Goal: Task Accomplishment & Management: Manage account settings

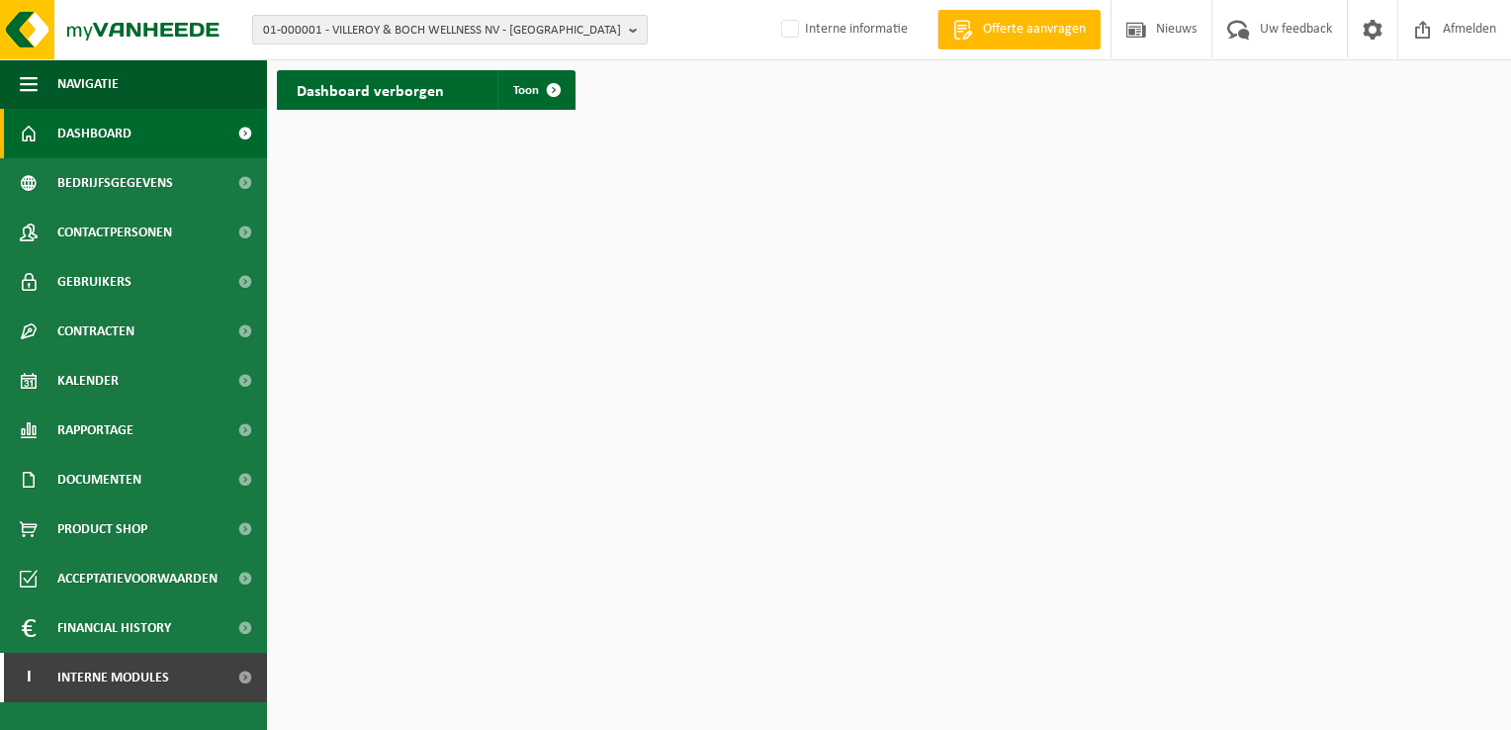
click at [397, 26] on span "01-000001 - VILLEROY & BOCH WELLNESS NV - [GEOGRAPHIC_DATA]" at bounding box center [442, 31] width 358 height 30
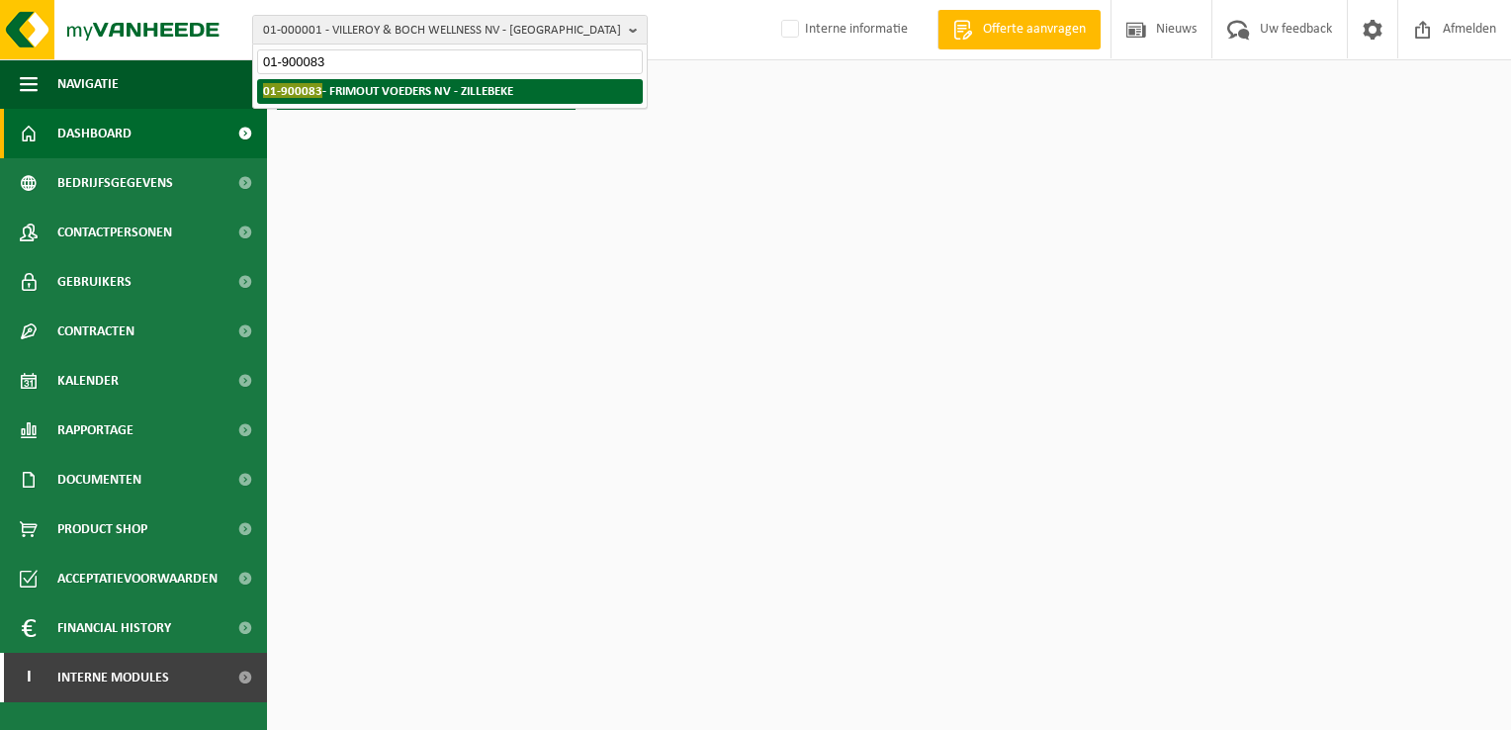
type input "01-900083"
click at [391, 89] on strong "01-900083 - FRIMOUT VOEDERS NV - ZILLEBEKE" at bounding box center [388, 90] width 250 height 15
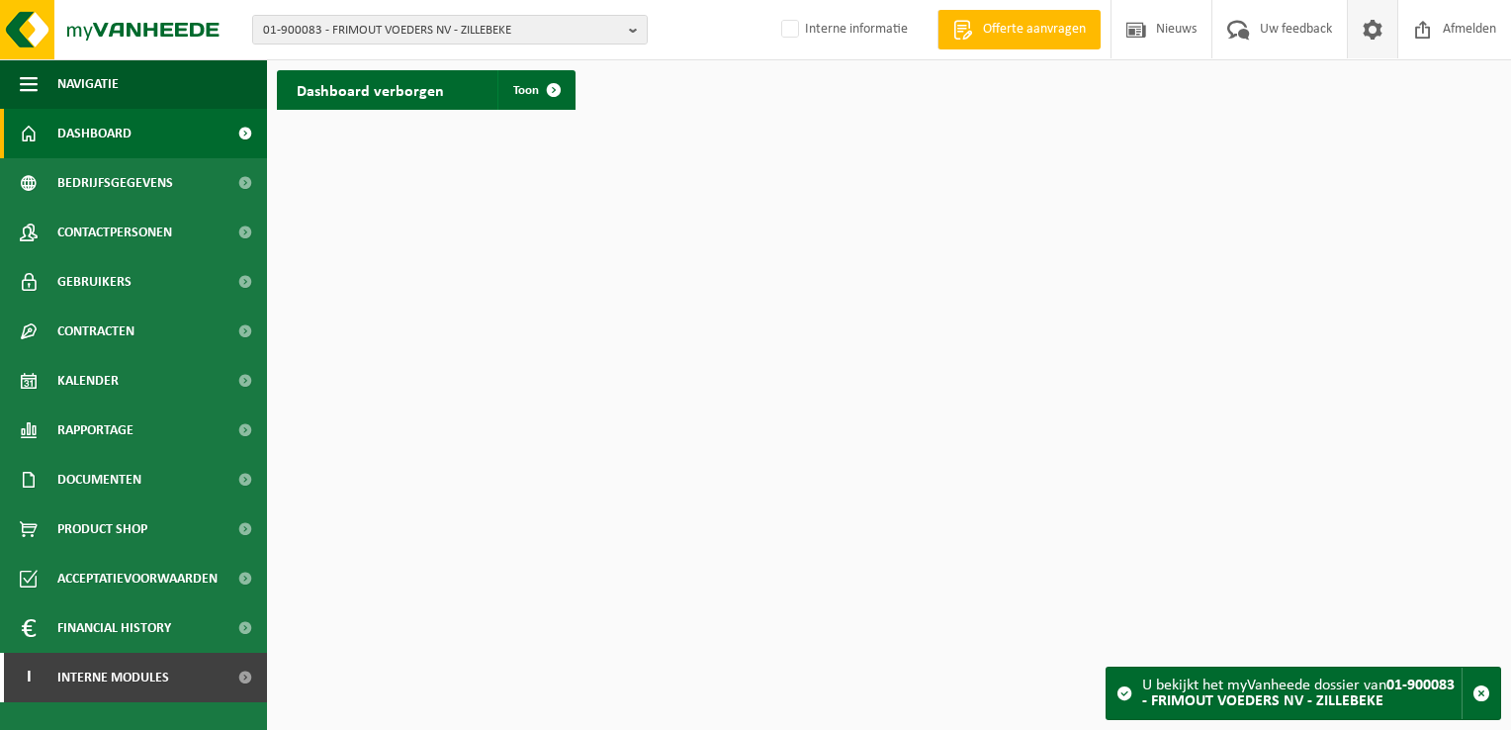
click at [1360, 34] on span at bounding box center [1372, 29] width 30 height 58
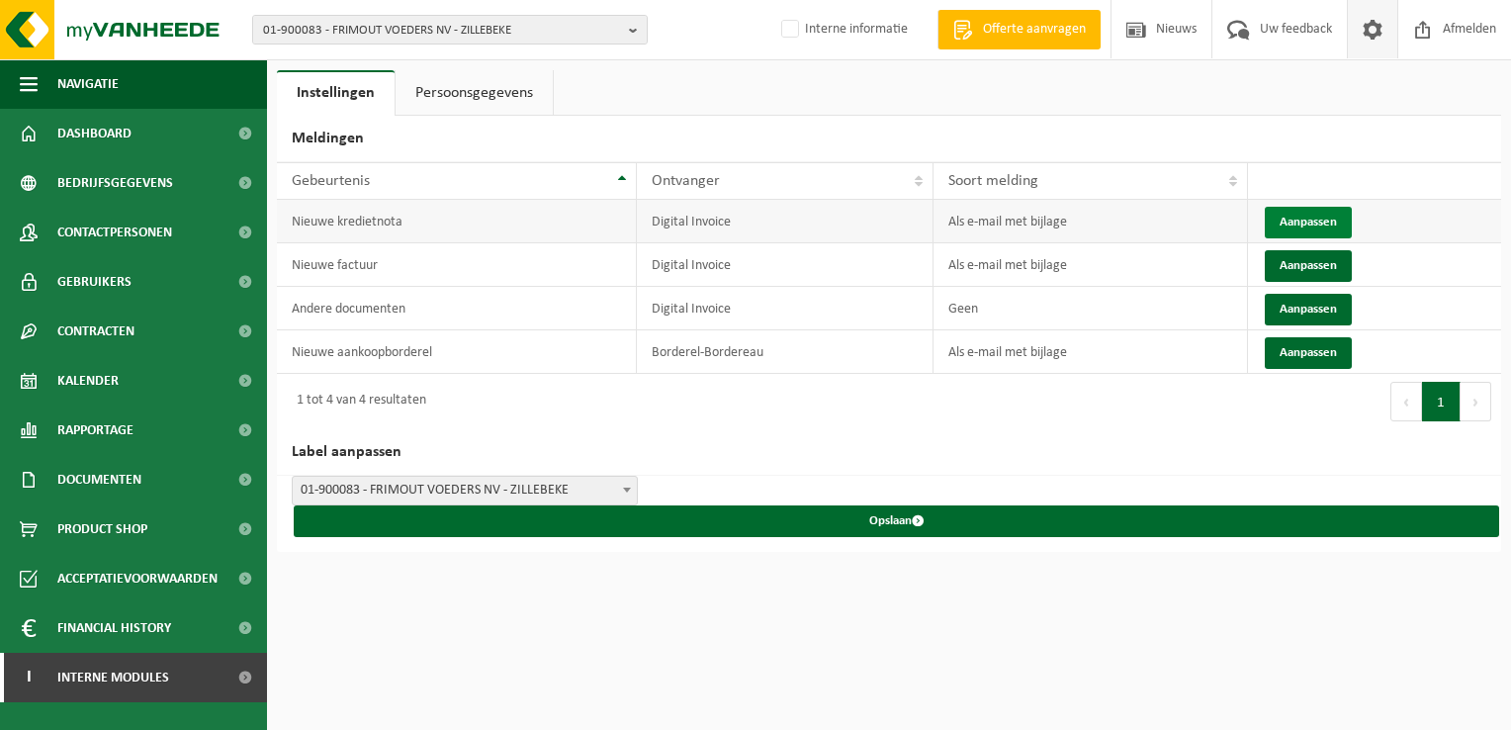
click at [1295, 217] on button "Aanpassen" at bounding box center [1307, 223] width 87 height 32
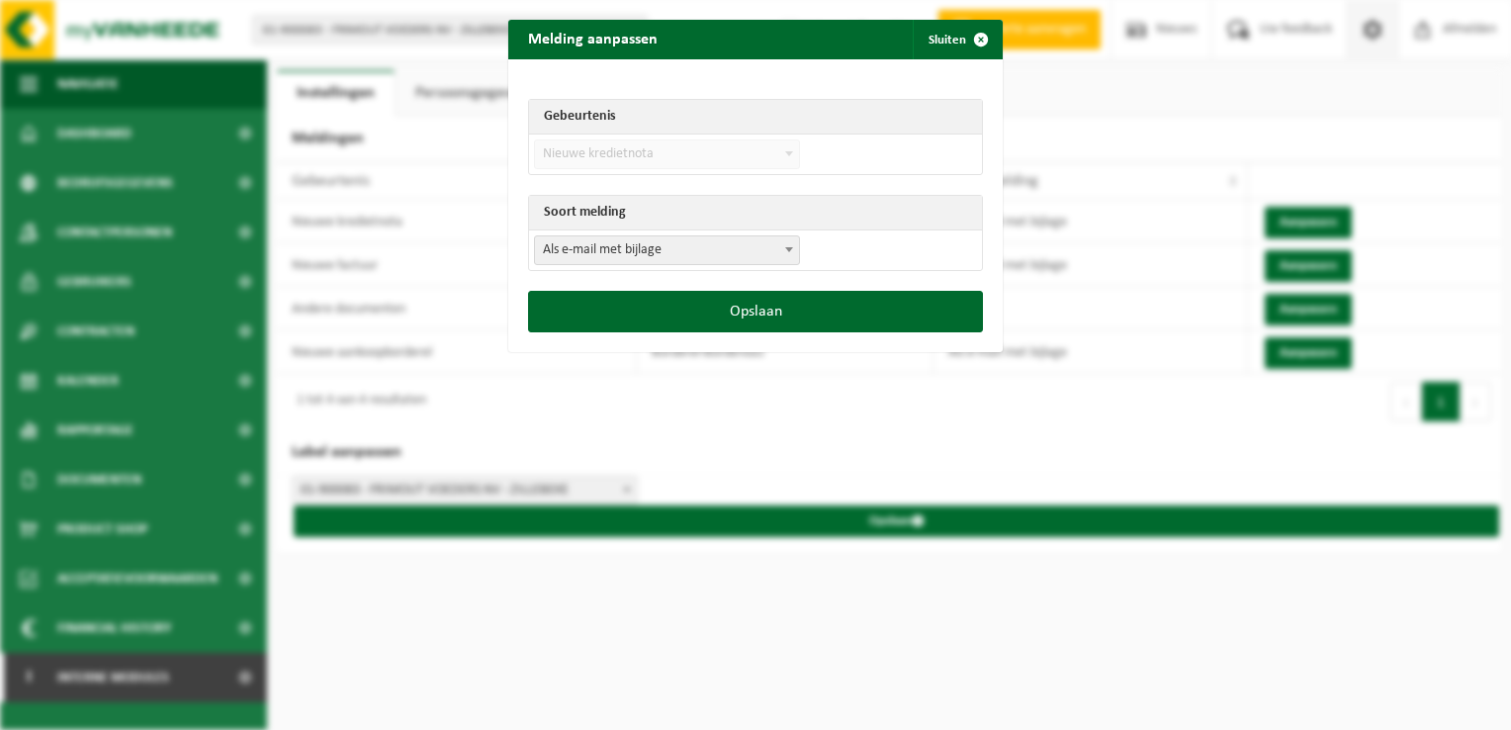
click at [701, 265] on td "Als e-mail zonder bijlage Als e-mail met bijlage Geen Als e-mail met bijlage" at bounding box center [755, 250] width 453 height 40
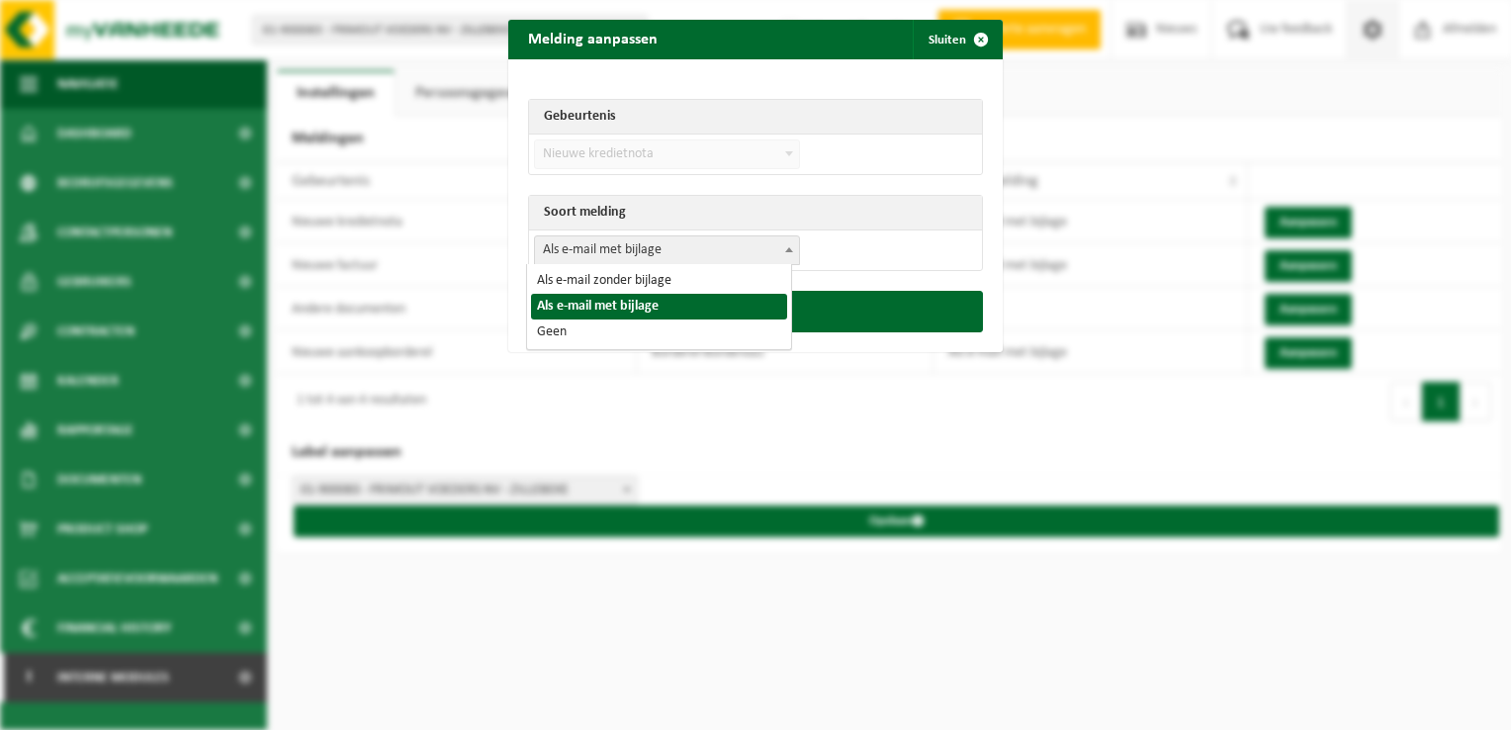
click at [624, 263] on body "01-900083 - FRIMOUT VOEDERS NV - ZILLEBEKE 01-900083 - FRIMOUT VOEDERS NV - ZIL…" at bounding box center [755, 365] width 1511 height 730
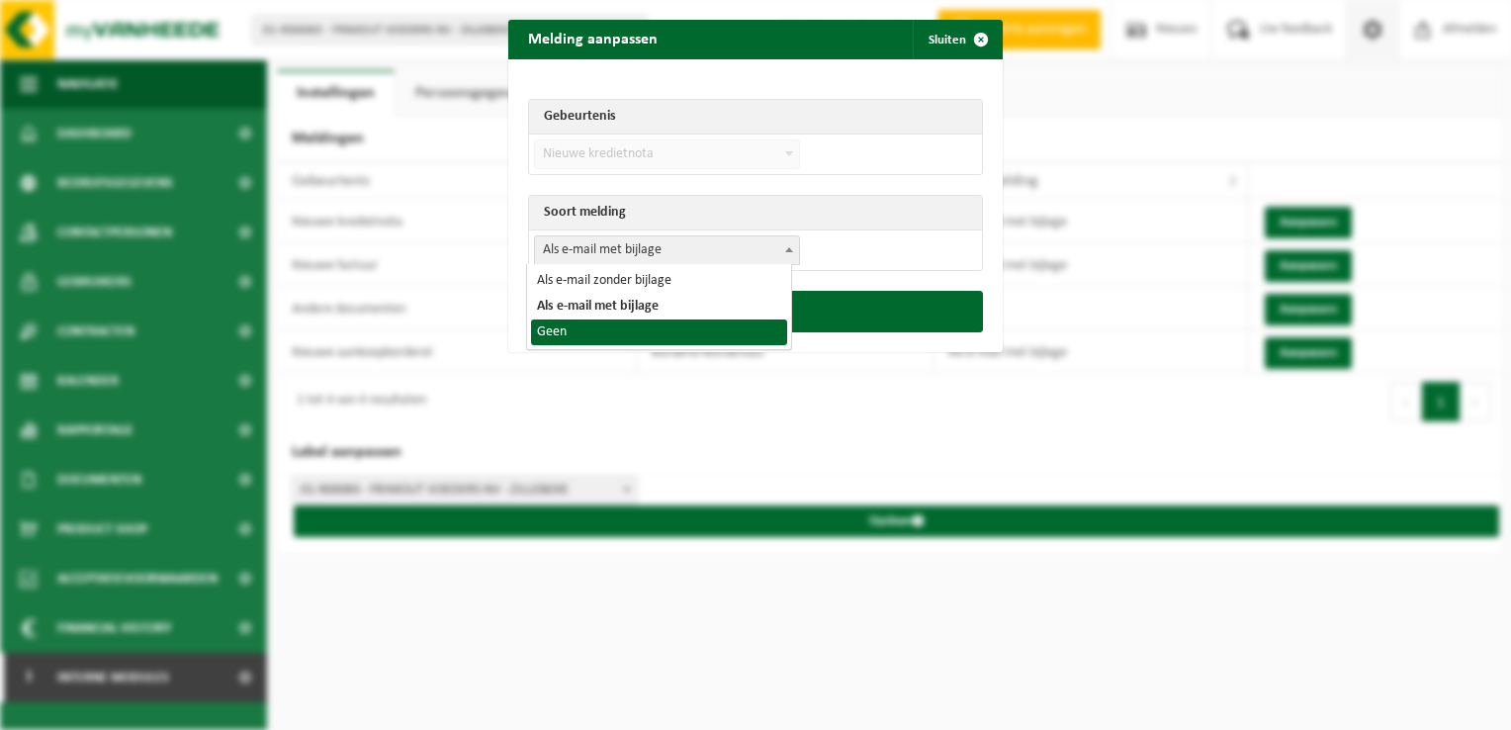
select select "1"
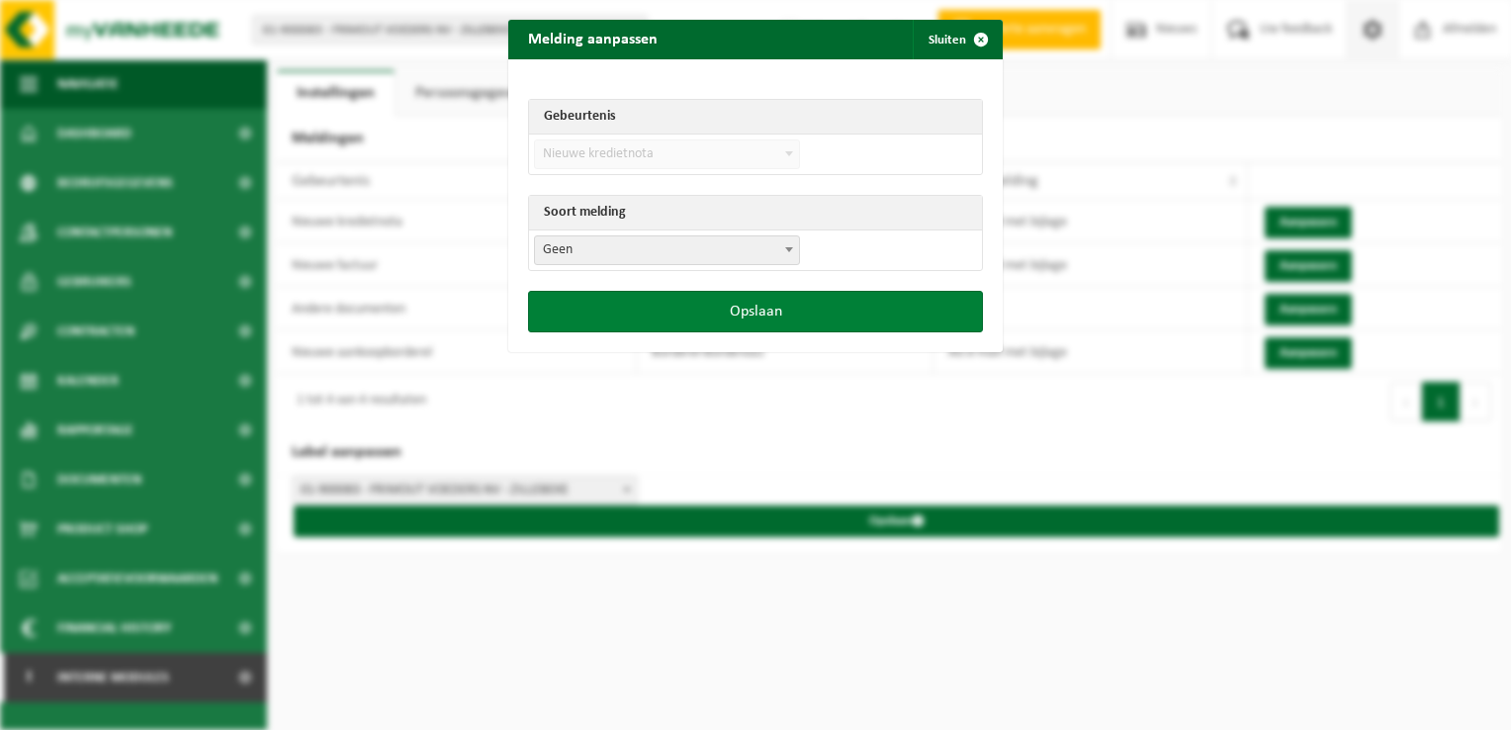
click at [633, 310] on button "Opslaan" at bounding box center [755, 312] width 455 height 42
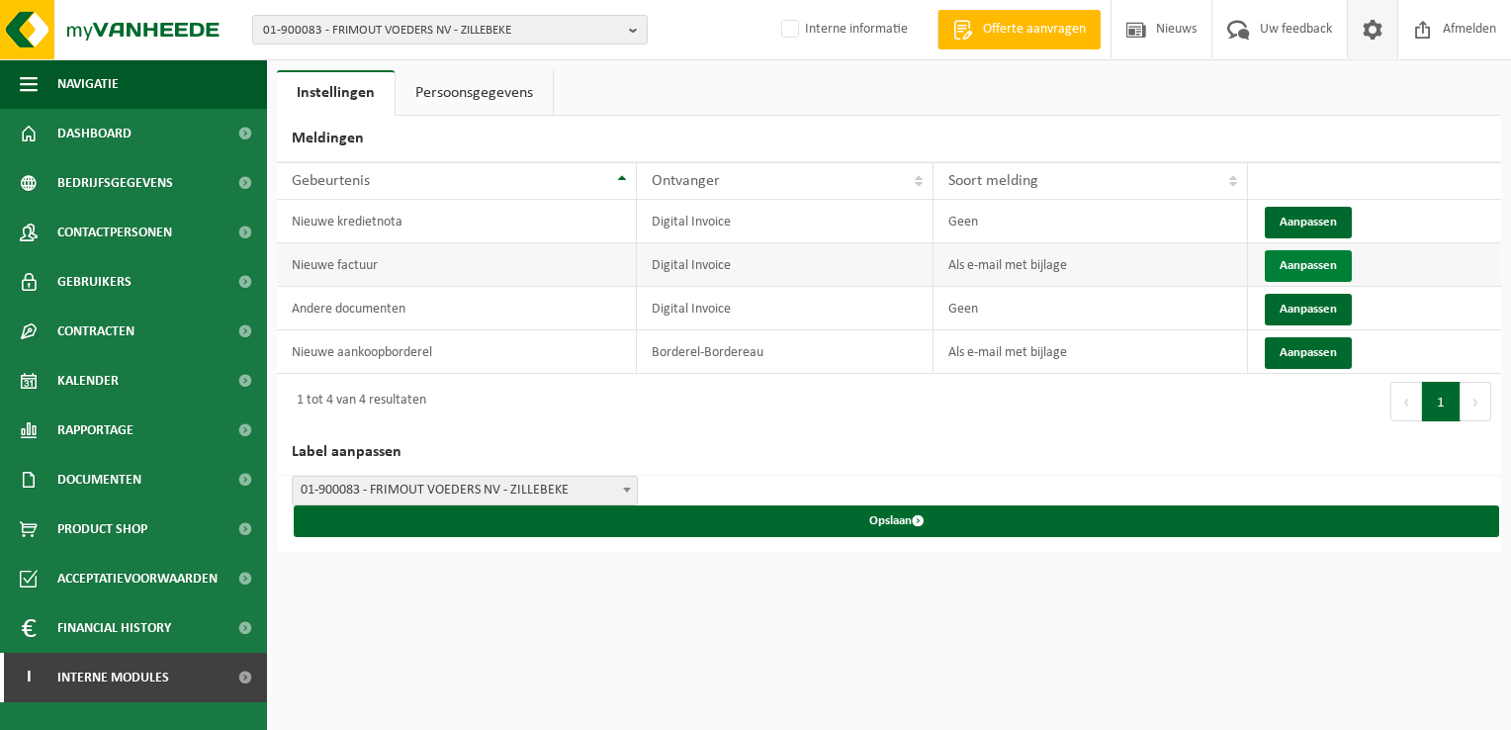
click at [1293, 263] on button "Aanpassen" at bounding box center [1307, 266] width 87 height 32
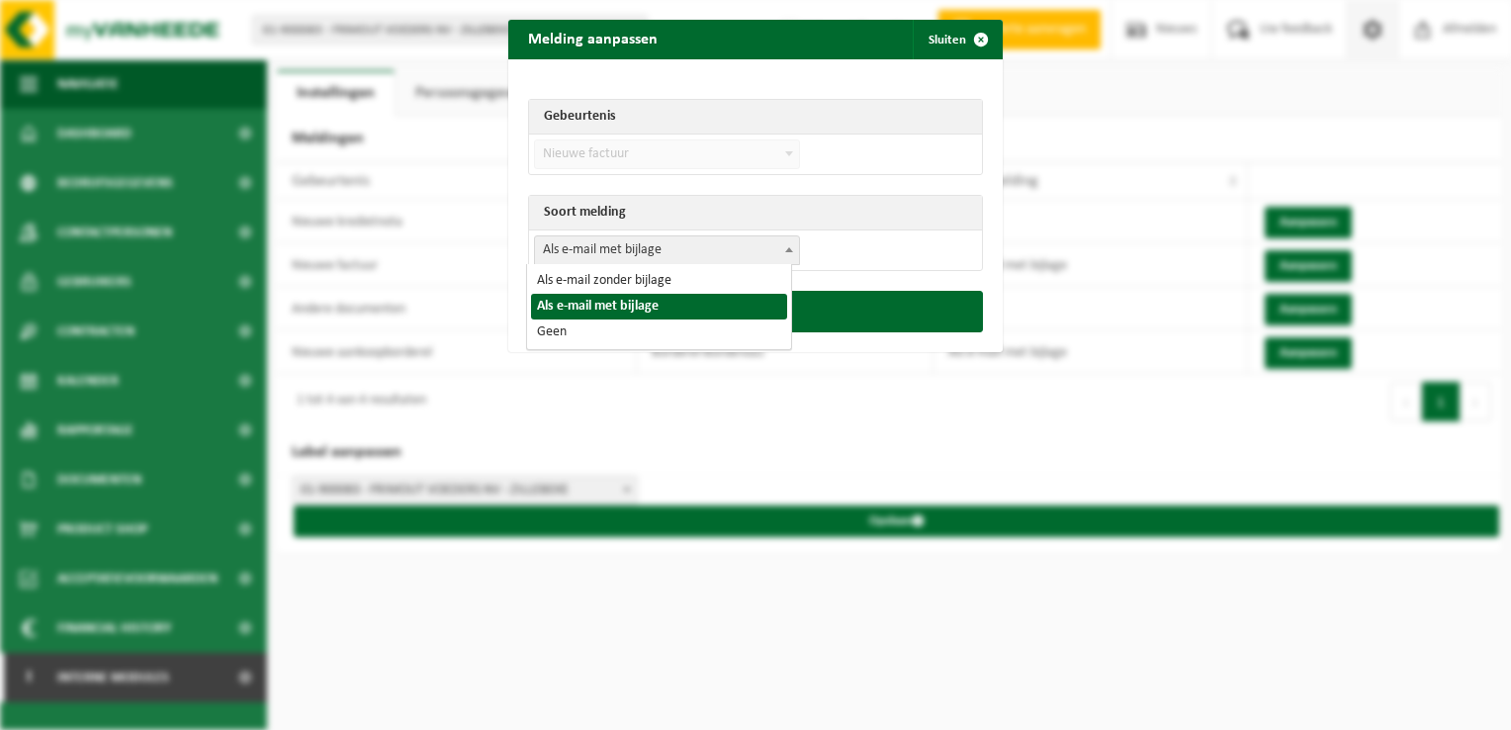
click at [617, 246] on span "Als e-mail met bijlage" at bounding box center [667, 250] width 264 height 28
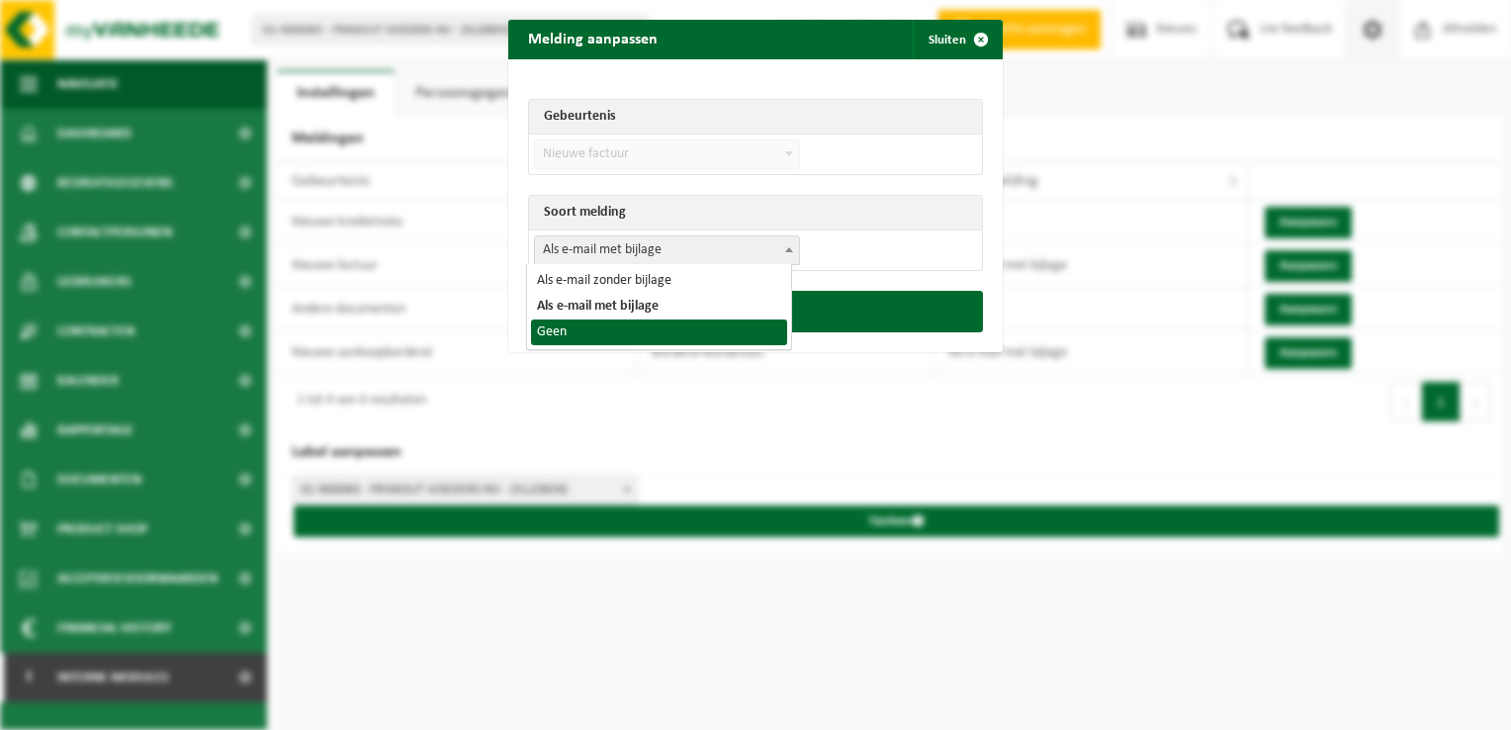
select select "1"
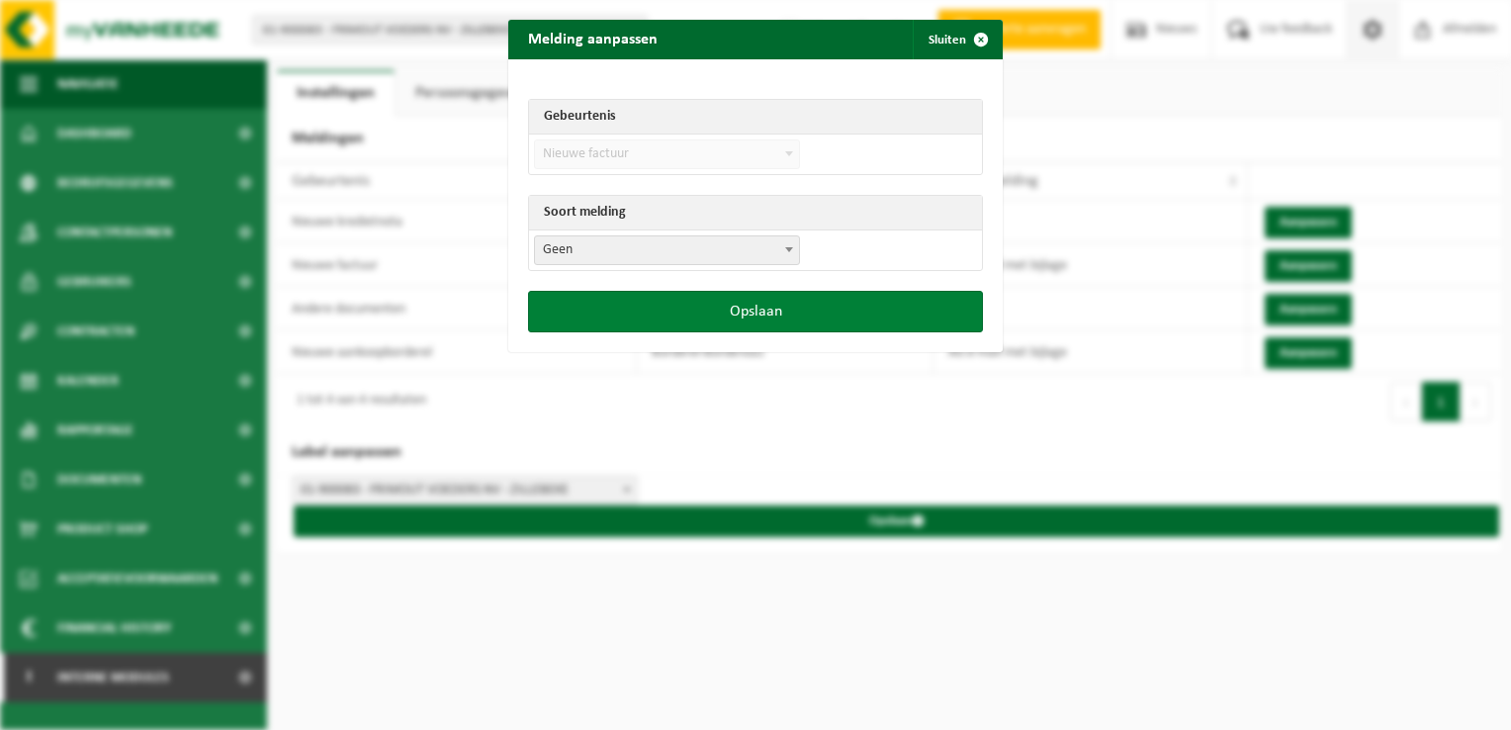
click at [730, 305] on button "Opslaan" at bounding box center [755, 312] width 455 height 42
